Goal: Communication & Community: Share content

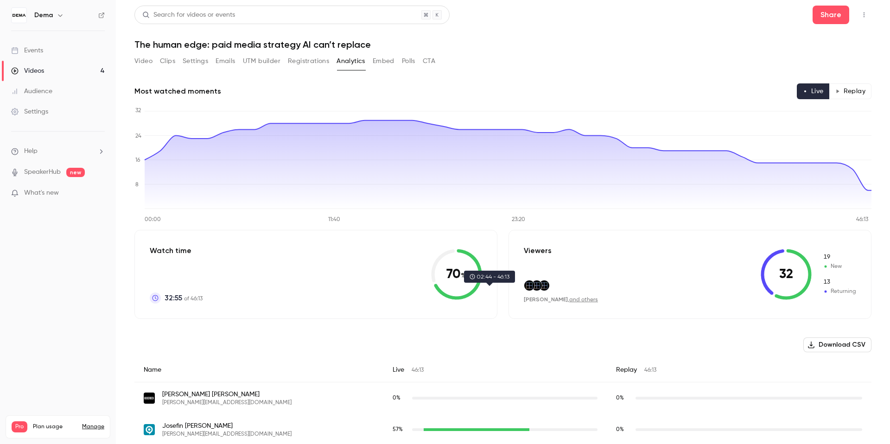
scroll to position [866, 0]
click at [137, 63] on button "Video" at bounding box center [143, 61] width 18 height 15
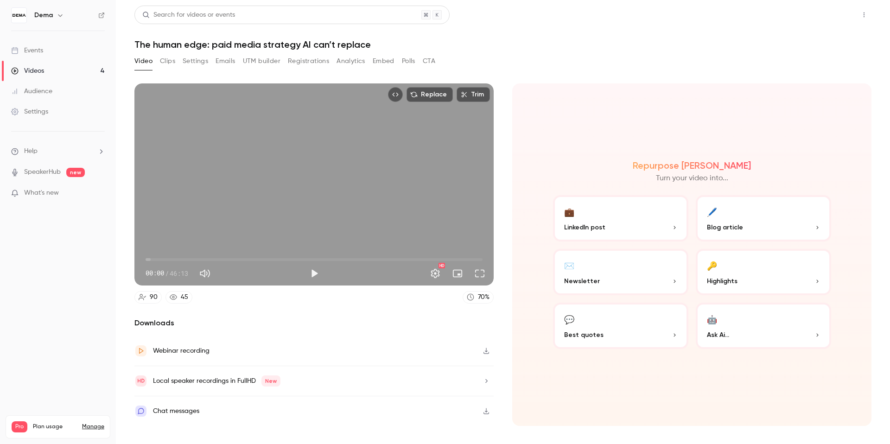
click at [831, 17] on button "Share" at bounding box center [830, 15] width 37 height 19
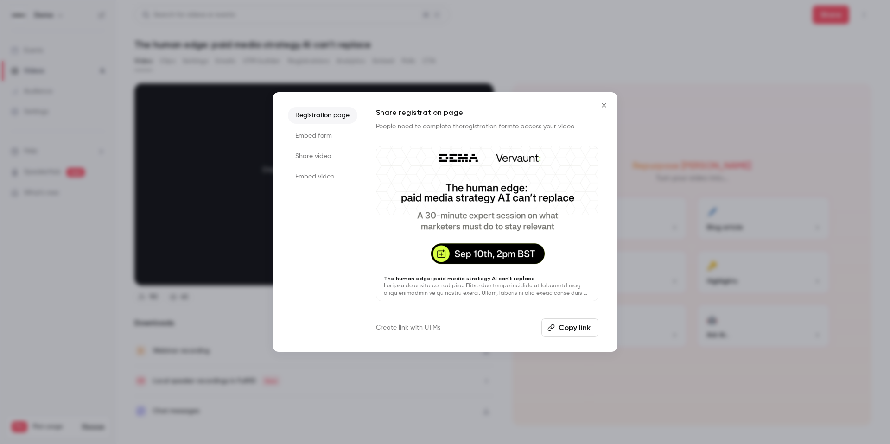
click at [568, 330] on button "Copy link" at bounding box center [569, 327] width 57 height 19
click at [320, 137] on li "Embed form" at bounding box center [323, 135] width 70 height 17
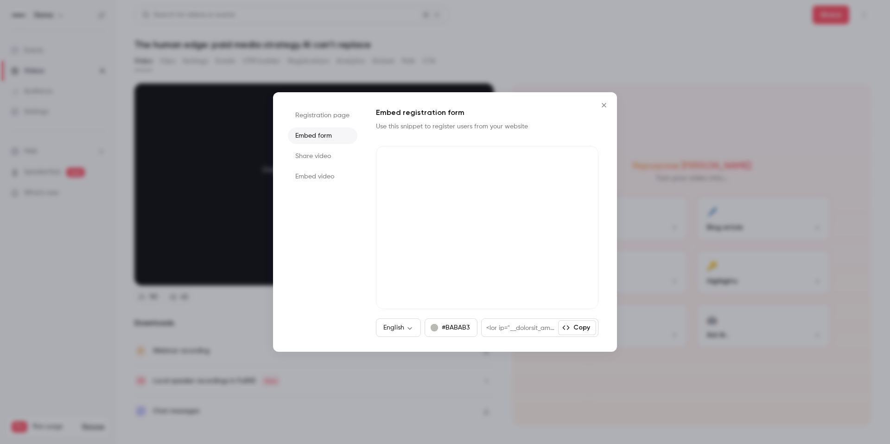
click at [328, 156] on li "Share video" at bounding box center [323, 156] width 70 height 17
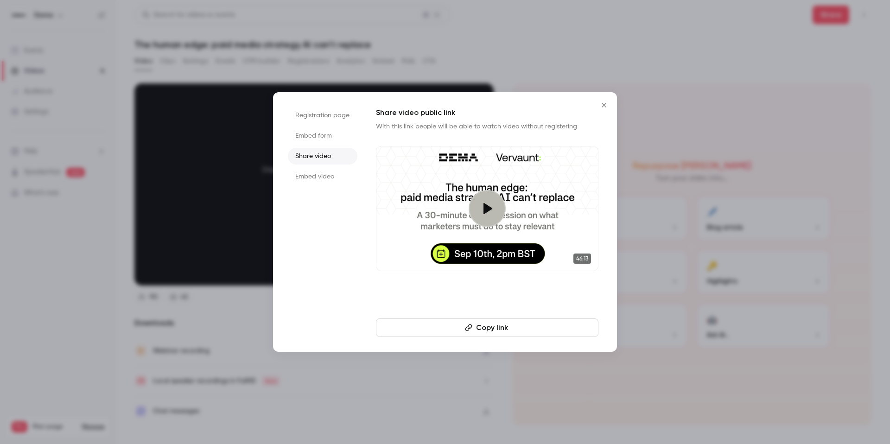
click at [317, 183] on li "Embed video" at bounding box center [323, 176] width 70 height 17
click at [322, 161] on li "Share video" at bounding box center [323, 156] width 70 height 17
drag, startPoint x: 479, startPoint y: 327, endPoint x: 350, endPoint y: 288, distance: 134.1
click at [350, 288] on div "Registration page Embed form Share video Embed video Share video public link Wi…" at bounding box center [445, 221] width 344 height 259
click at [488, 317] on div "Share video public link With this link people will be able to watch video witho…" at bounding box center [487, 222] width 222 height 230
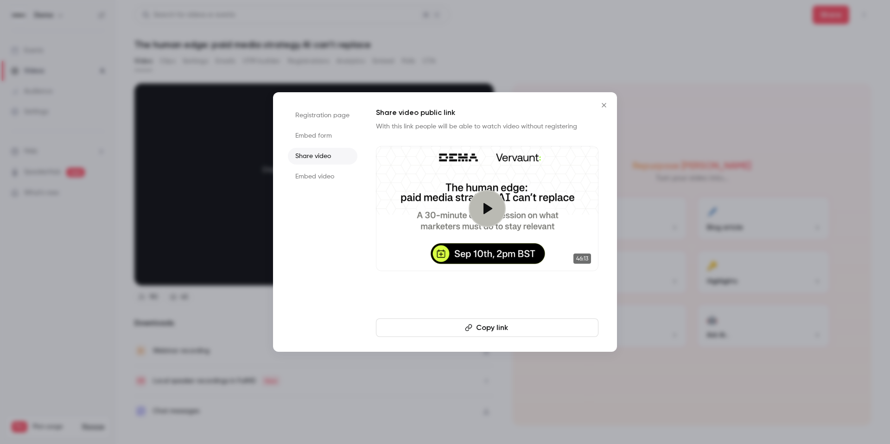
click at [479, 324] on button "Copy link" at bounding box center [487, 327] width 222 height 19
click at [467, 324] on icon "button" at bounding box center [468, 327] width 7 height 7
click at [604, 106] on icon "Close" at bounding box center [603, 104] width 11 height 7
click at [604, 106] on div "Repurpose Ai Turn your video into... 💼 LinkedIn post 🖊️ Blog article ✉️ Newslet…" at bounding box center [691, 254] width 359 height 342
